Goal: Task Accomplishment & Management: Manage account settings

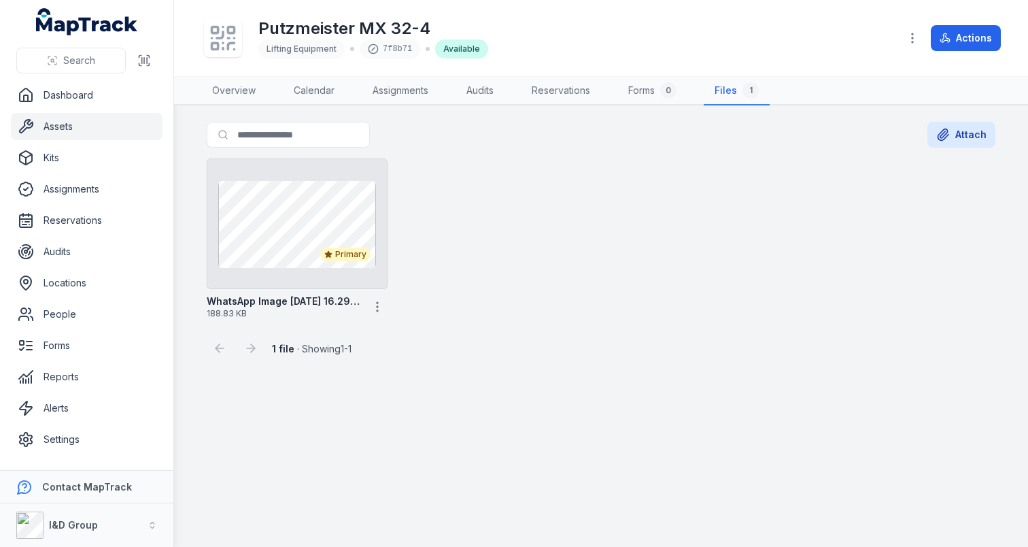
click at [107, 122] on link "Assets" at bounding box center [87, 126] width 152 height 27
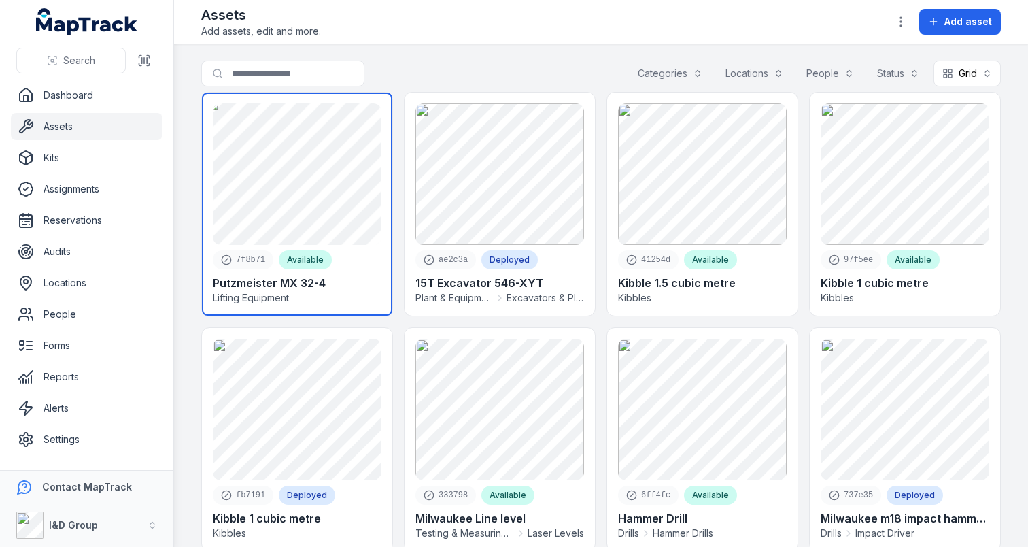
click at [340, 225] on link at bounding box center [297, 203] width 190 height 223
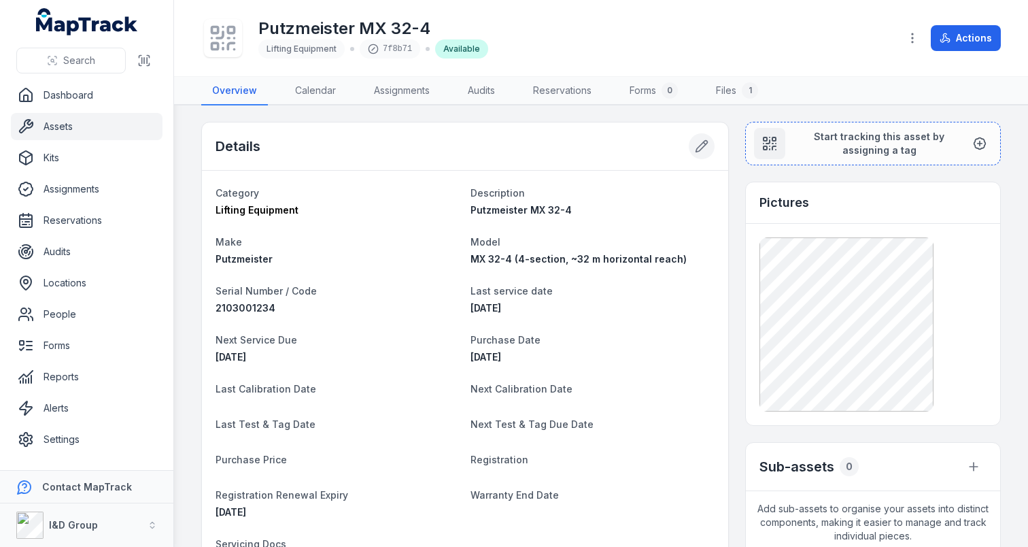
click at [706, 146] on icon at bounding box center [702, 146] width 14 height 14
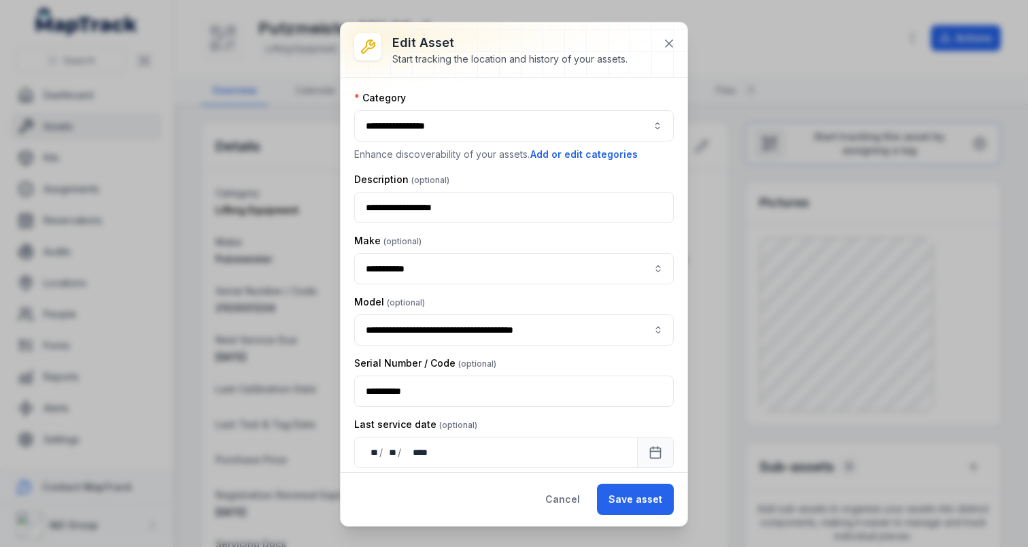
click at [515, 122] on button "**********" at bounding box center [514, 125] width 320 height 31
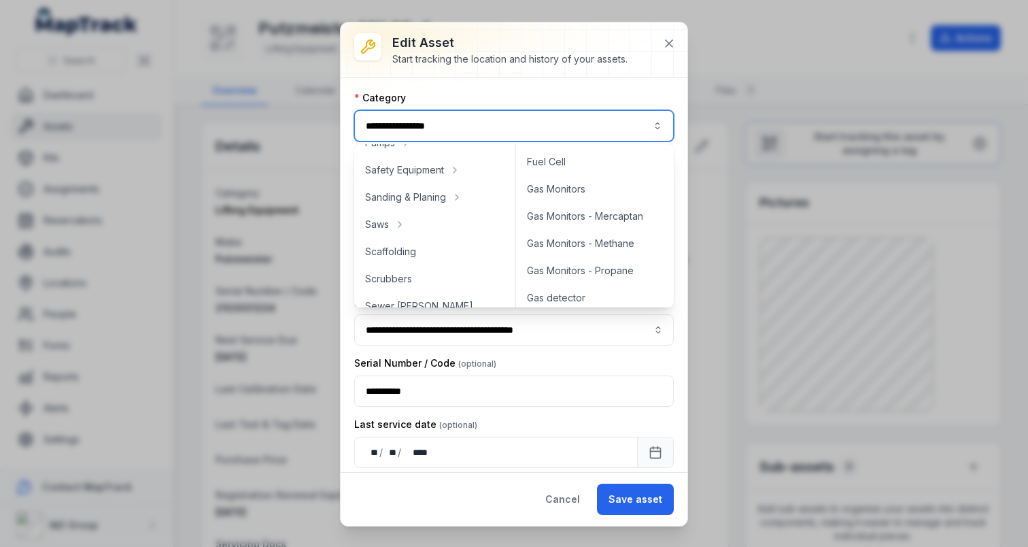
scroll to position [861, 0]
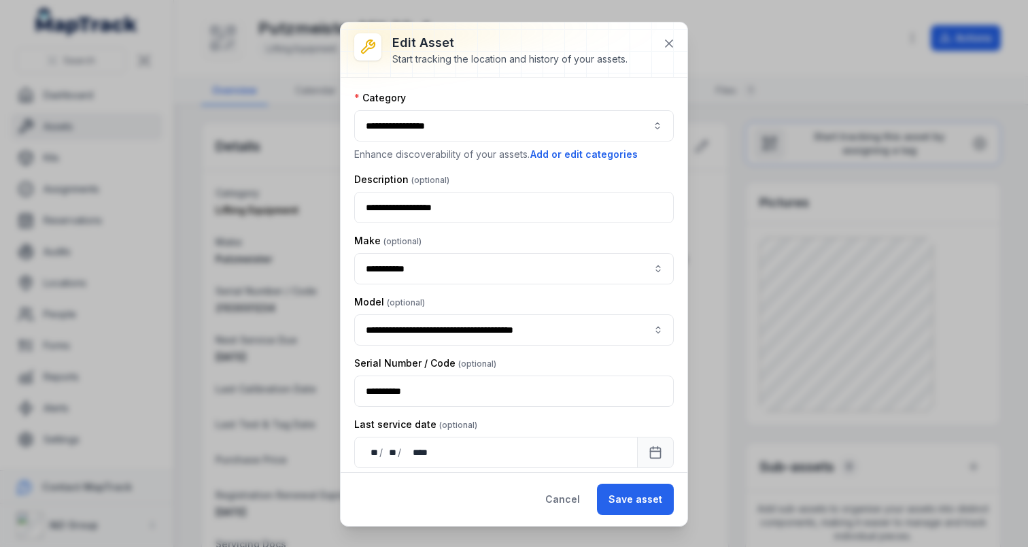
click at [571, 72] on div at bounding box center [514, 49] width 347 height 54
click at [666, 42] on icon at bounding box center [669, 44] width 14 height 14
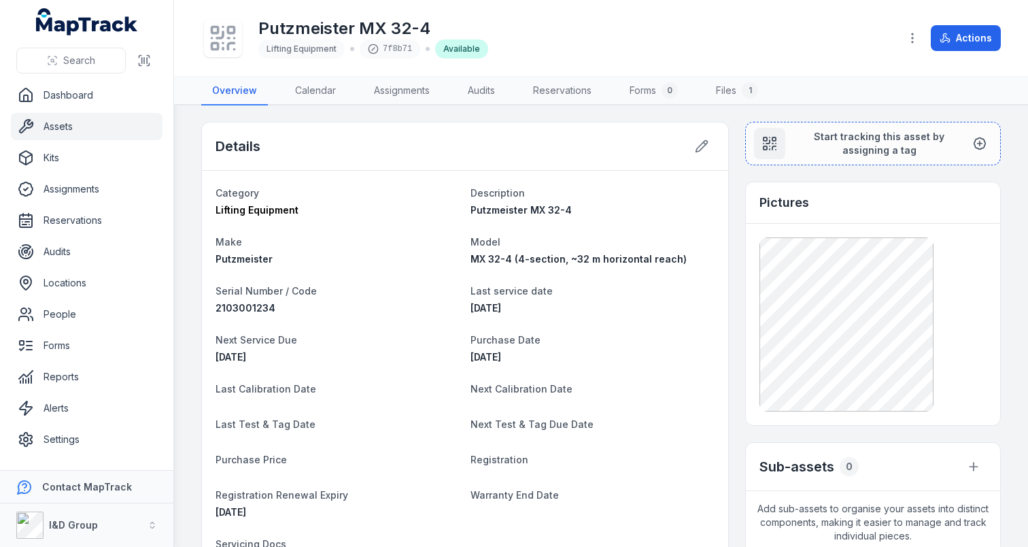
click at [609, 122] on div "Details" at bounding box center [465, 146] width 526 height 48
click at [106, 132] on link "Assets" at bounding box center [87, 126] width 152 height 27
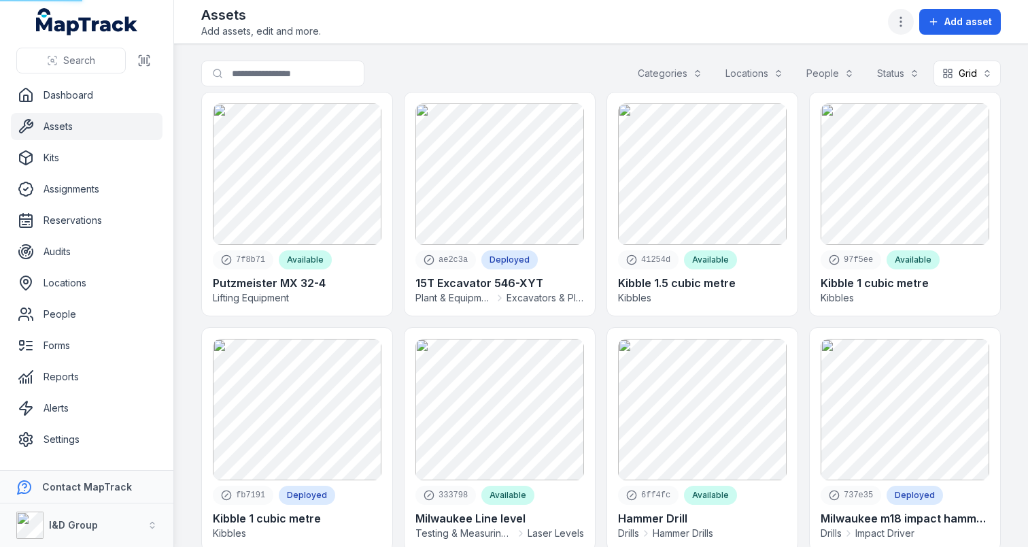
click at [907, 22] on icon "button" at bounding box center [901, 22] width 14 height 14
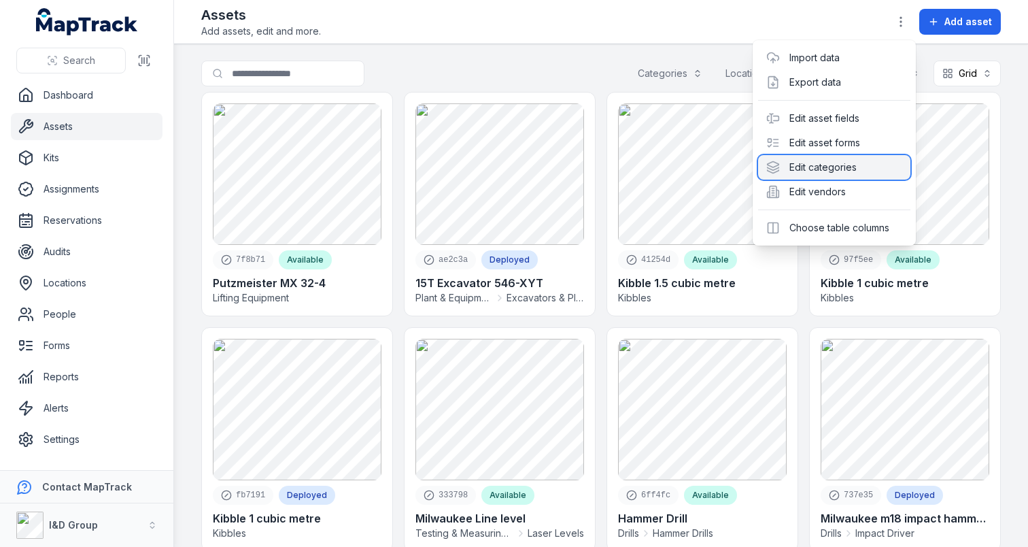
click at [834, 171] on div "Edit categories" at bounding box center [834, 167] width 152 height 24
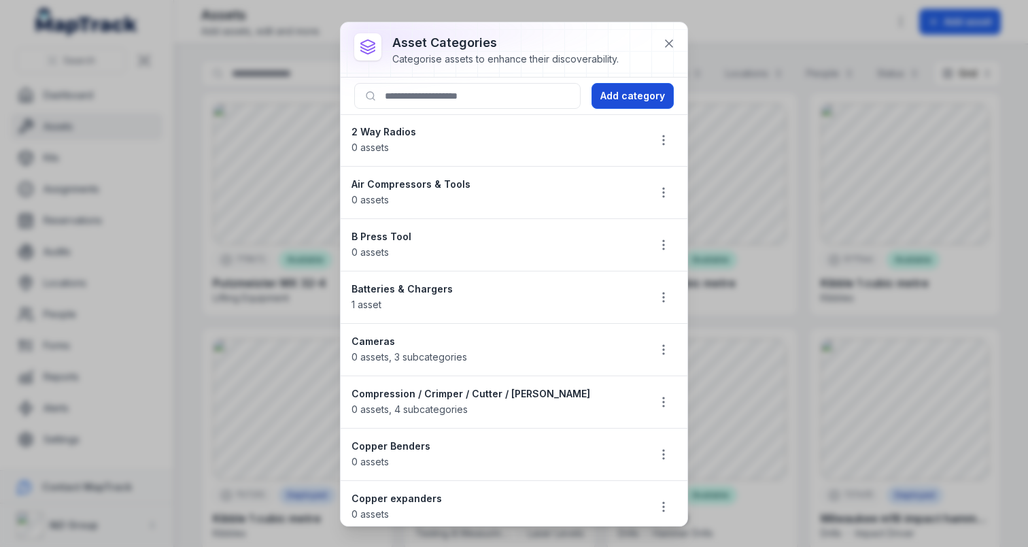
click at [630, 99] on button "Add category" at bounding box center [633, 96] width 82 height 26
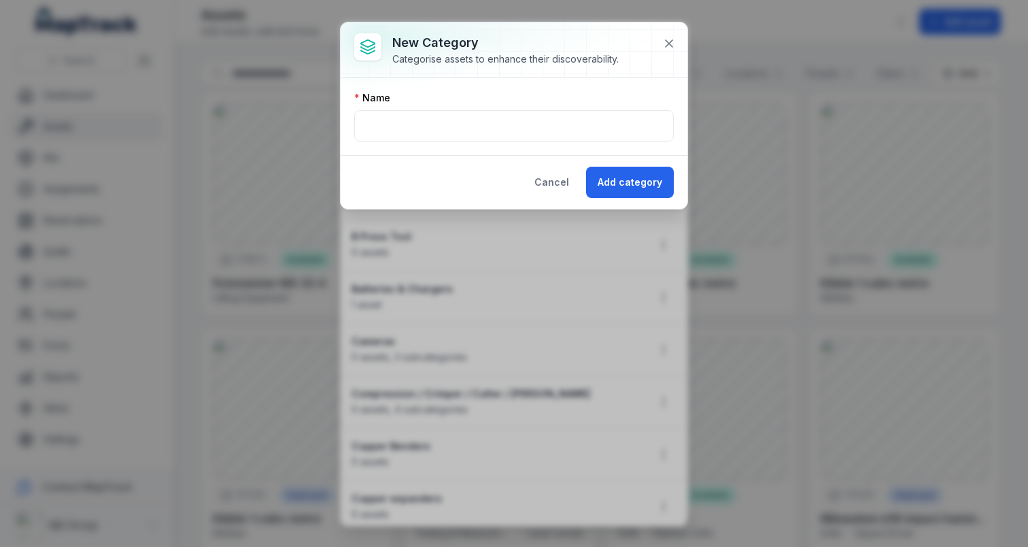
click at [493, 105] on div "Name" at bounding box center [514, 116] width 320 height 50
click at [493, 107] on div "Name" at bounding box center [514, 116] width 320 height 50
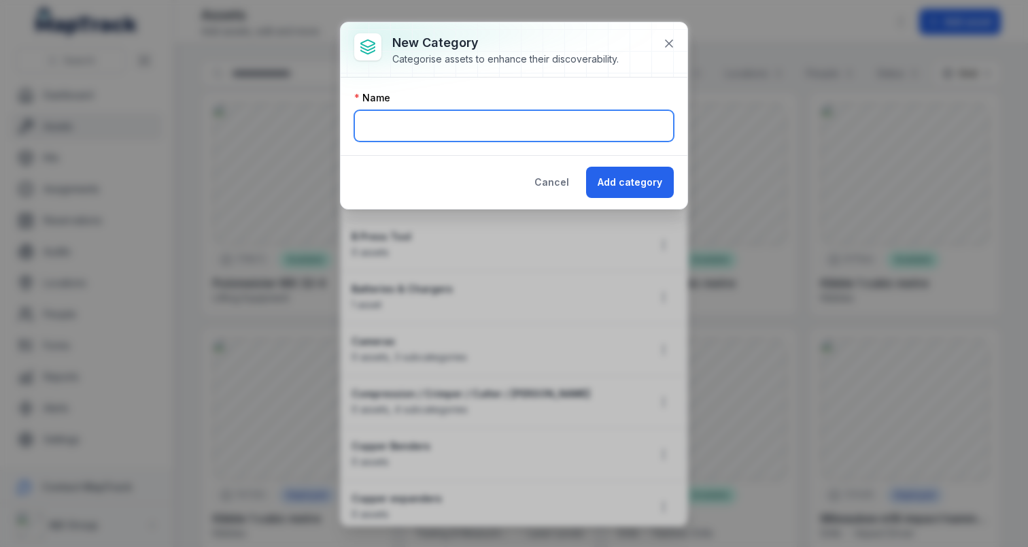
click at [485, 117] on input "text" at bounding box center [514, 125] width 320 height 31
type input "*"
type input "**********"
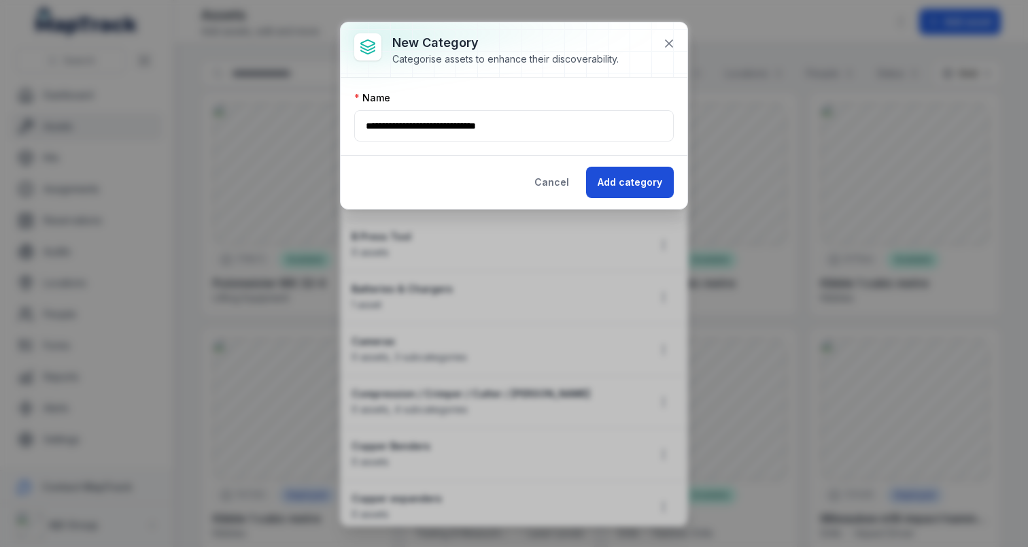
click at [644, 197] on button "Add category" at bounding box center [630, 182] width 88 height 31
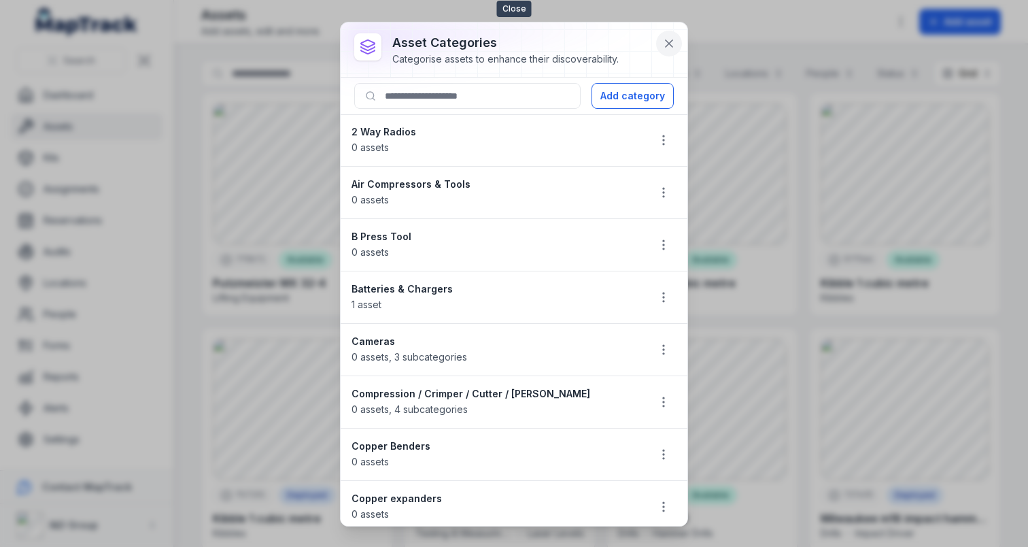
click at [672, 40] on icon at bounding box center [669, 43] width 7 height 7
